Goal: Task Accomplishment & Management: Manage account settings

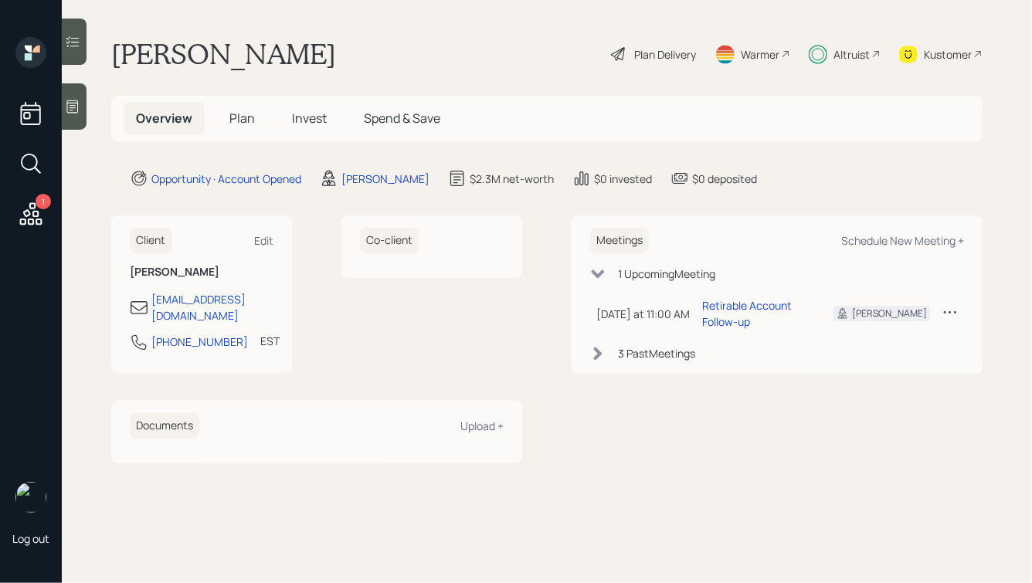
click at [630, 46] on div "Plan Delivery" at bounding box center [653, 54] width 88 height 34
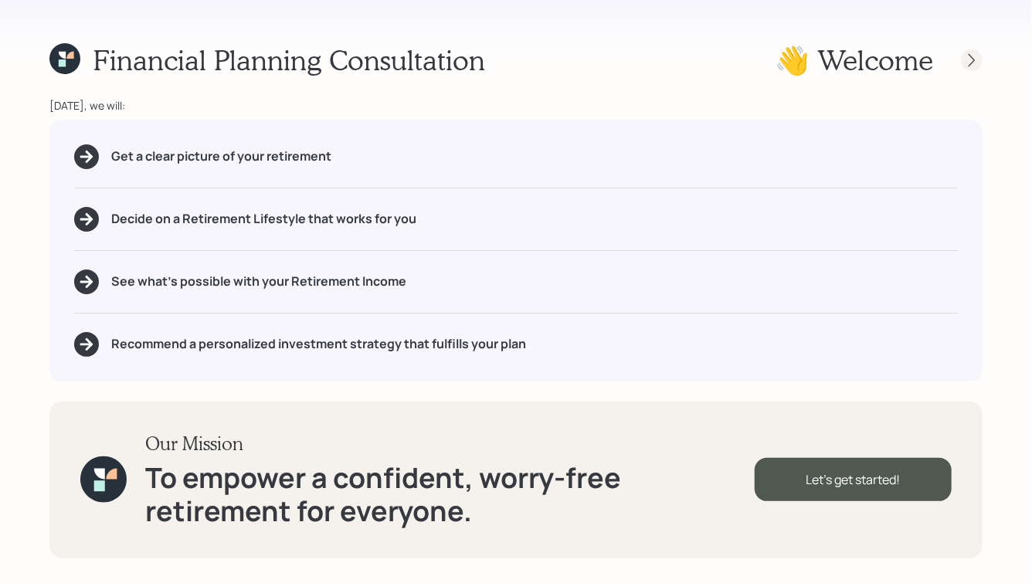
click at [968, 59] on icon at bounding box center [971, 60] width 15 height 15
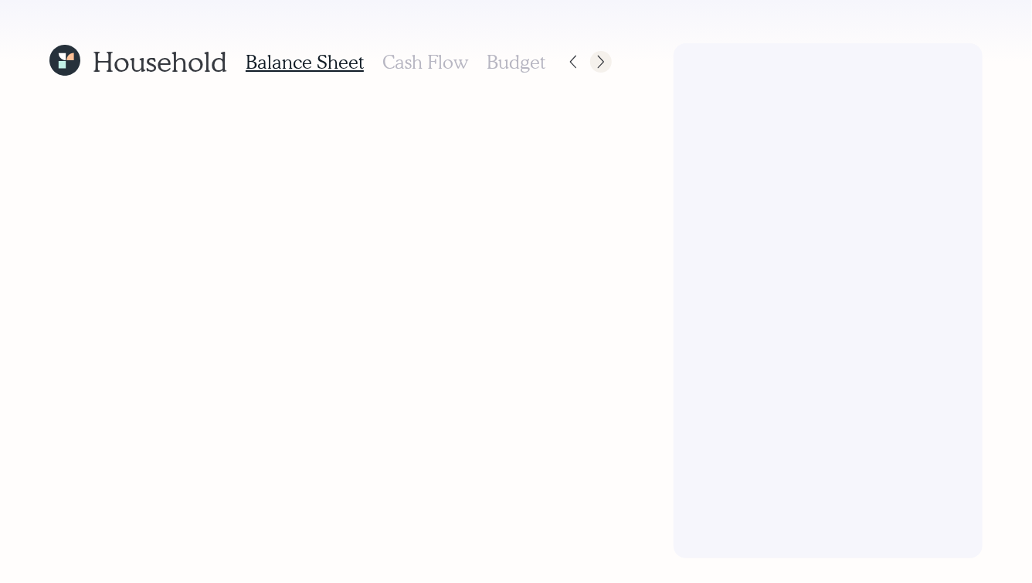
click at [606, 56] on icon at bounding box center [600, 61] width 15 height 15
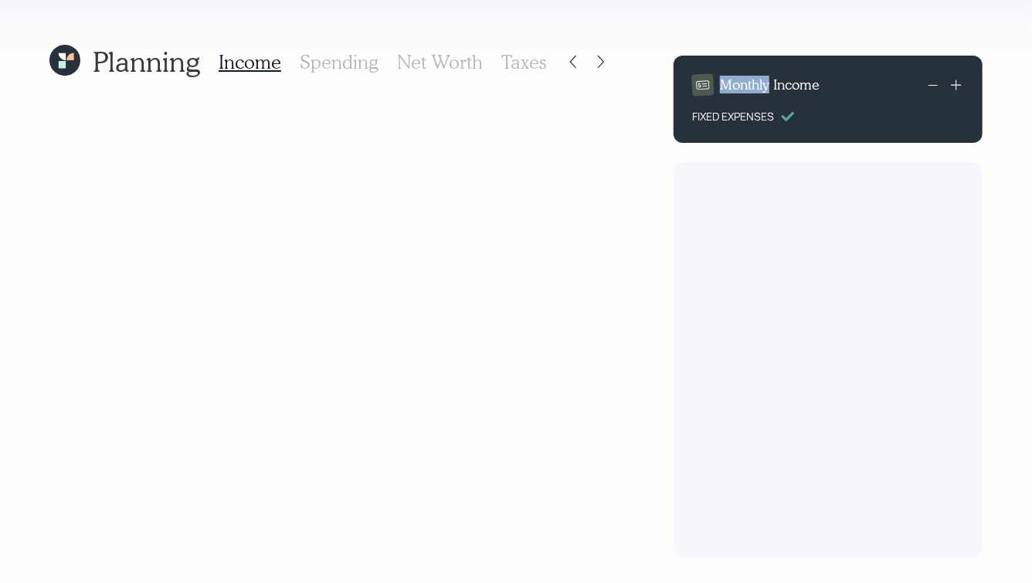
click at [606, 56] on icon at bounding box center [600, 61] width 15 height 15
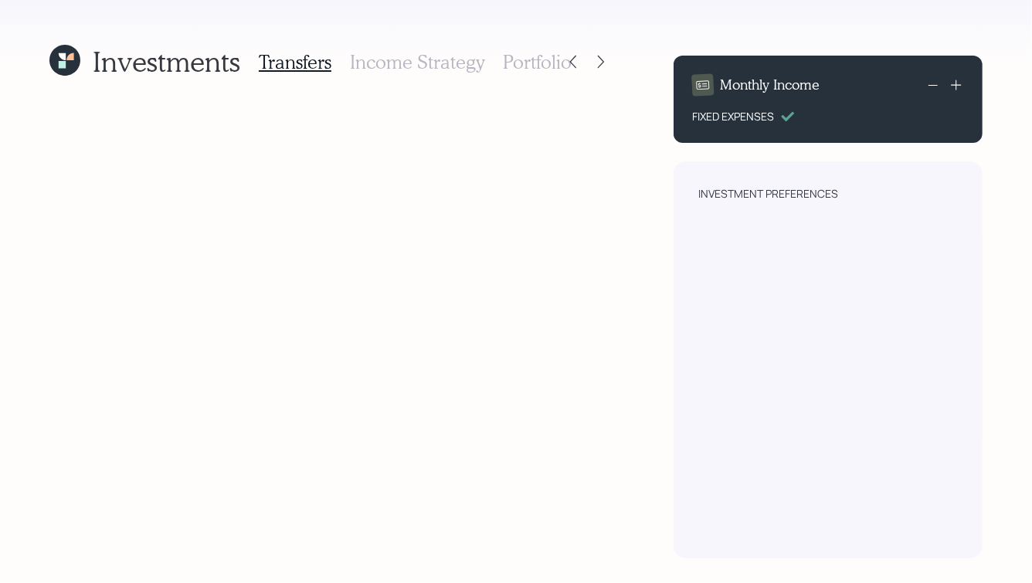
click at [531, 58] on h3 "Portfolio" at bounding box center [537, 62] width 69 height 22
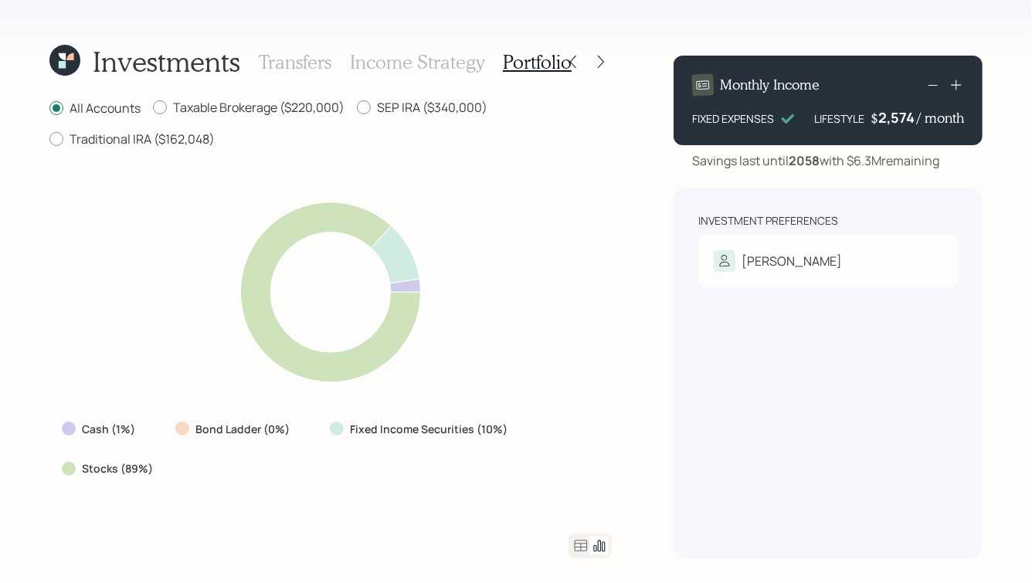
click at [301, 59] on h3 "Transfers" at bounding box center [295, 62] width 73 height 22
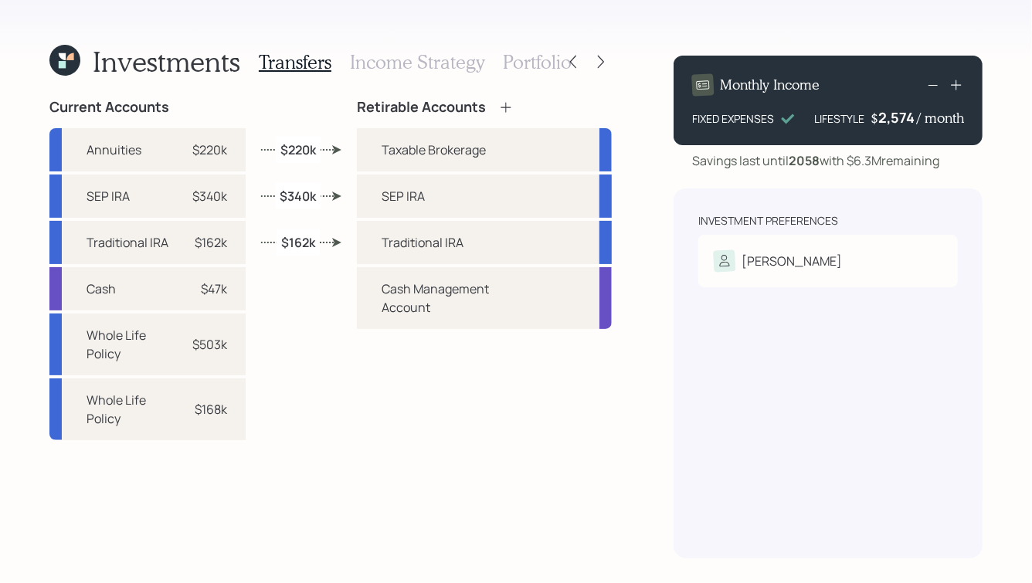
drag, startPoint x: 181, startPoint y: 117, endPoint x: 181, endPoint y: 102, distance: 15.5
click at [181, 102] on div "Current Accounts Annuities $220k SEP IRA $340k Traditional IRA $162k Cash $47k …" at bounding box center [147, 269] width 196 height 341
click at [181, 102] on div "Current Accounts" at bounding box center [147, 107] width 196 height 17
click at [141, 137] on div "Annuities $220k" at bounding box center [147, 149] width 196 height 43
click at [208, 146] on div "$220k" at bounding box center [209, 150] width 35 height 19
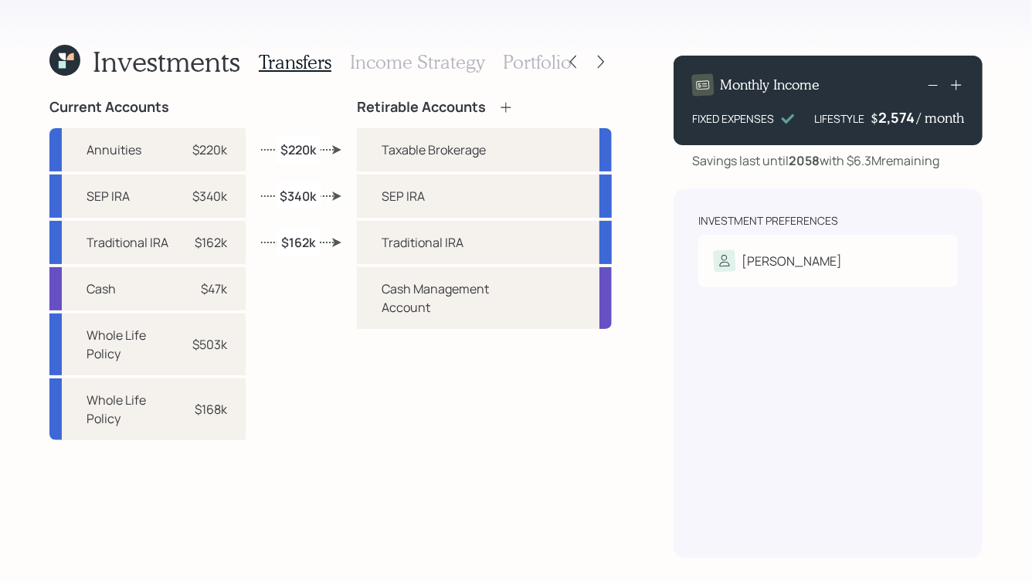
click at [62, 54] on icon at bounding box center [62, 56] width 7 height 7
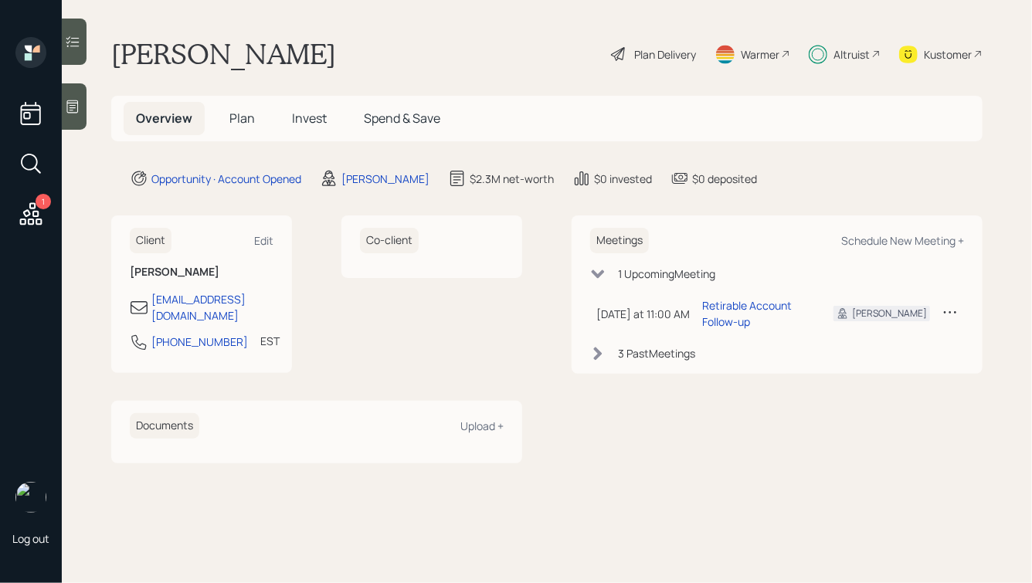
click at [839, 59] on div "Altruist" at bounding box center [851, 54] width 36 height 16
